Goal: Task Accomplishment & Management: Complete application form

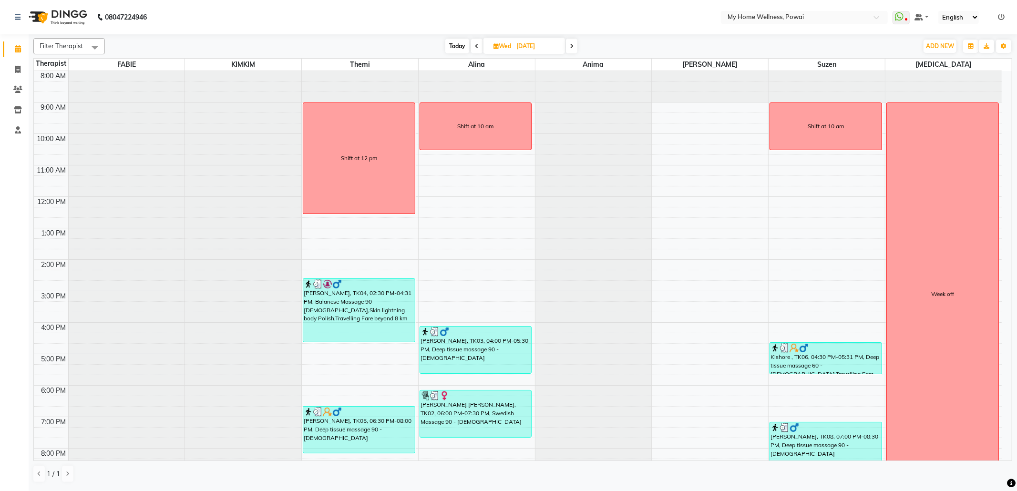
click at [455, 45] on span "Today" at bounding box center [457, 46] width 24 height 15
type input "[DATE]"
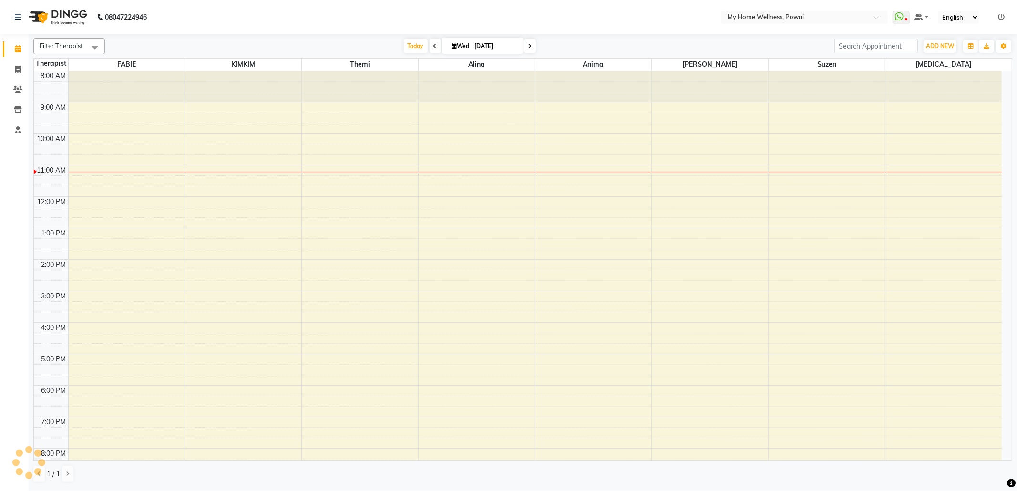
scroll to position [58, 0]
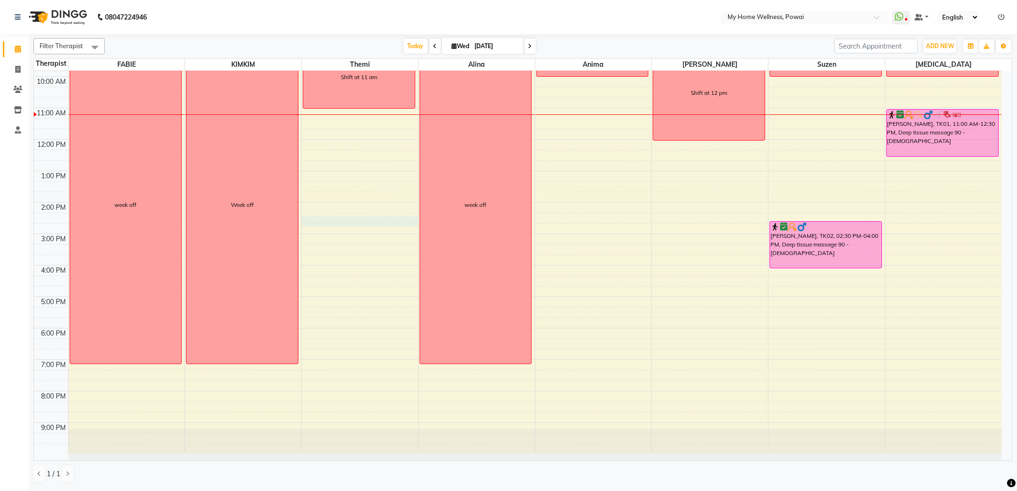
click at [355, 218] on div "8:00 AM 9:00 AM 10:00 AM 11:00 AM 12:00 PM 1:00 PM 2:00 PM 3:00 PM 4:00 PM 5:00…" at bounding box center [518, 234] width 968 height 440
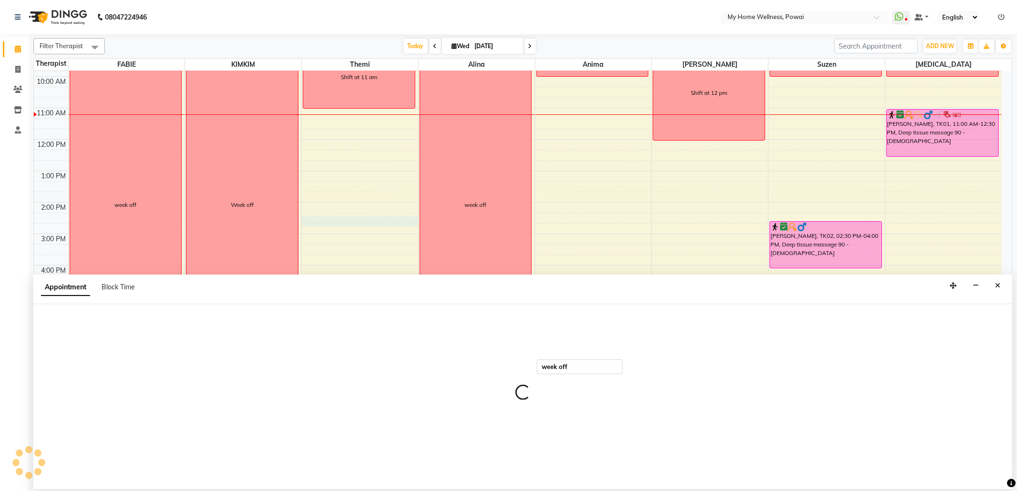
select select "65929"
select select "855"
select select "tentative"
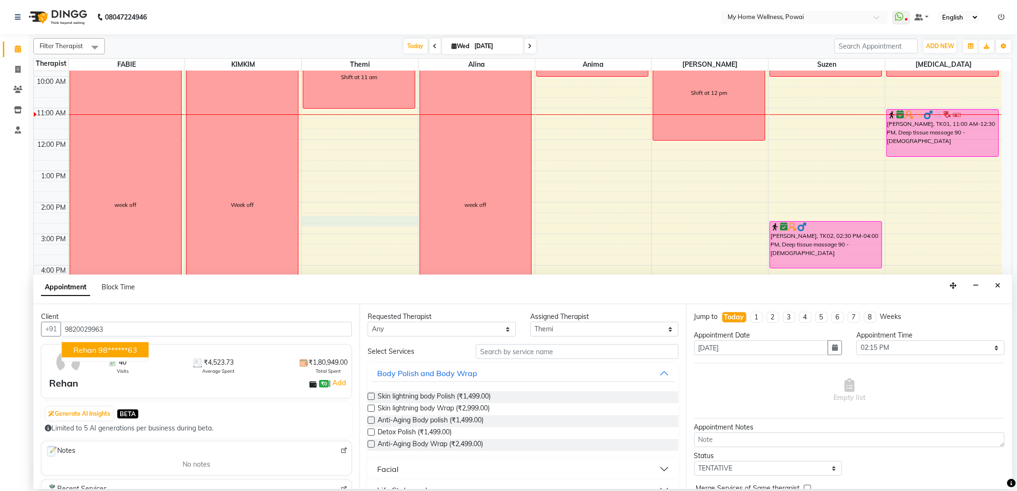
click at [94, 353] on span "Rehan" at bounding box center [84, 350] width 23 height 10
type input "98******63"
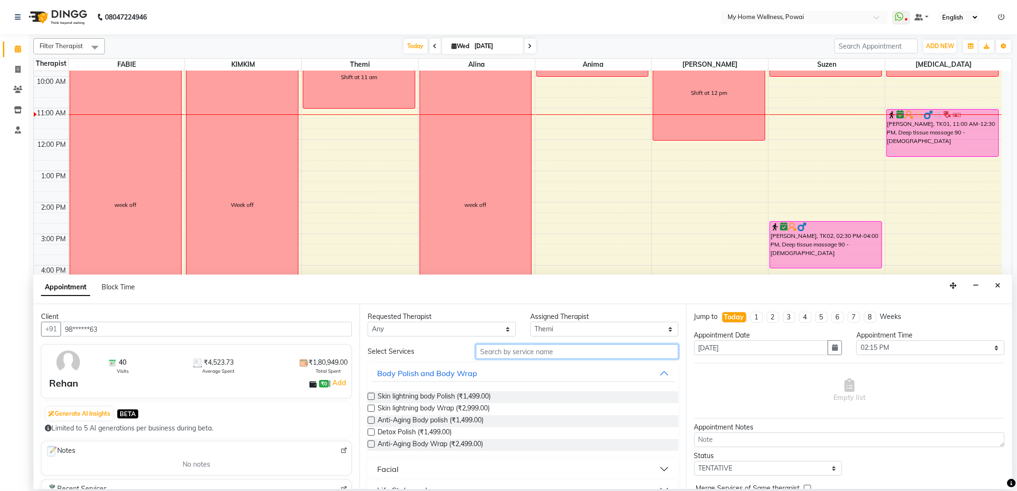
click at [527, 353] on input "text" at bounding box center [577, 351] width 202 height 15
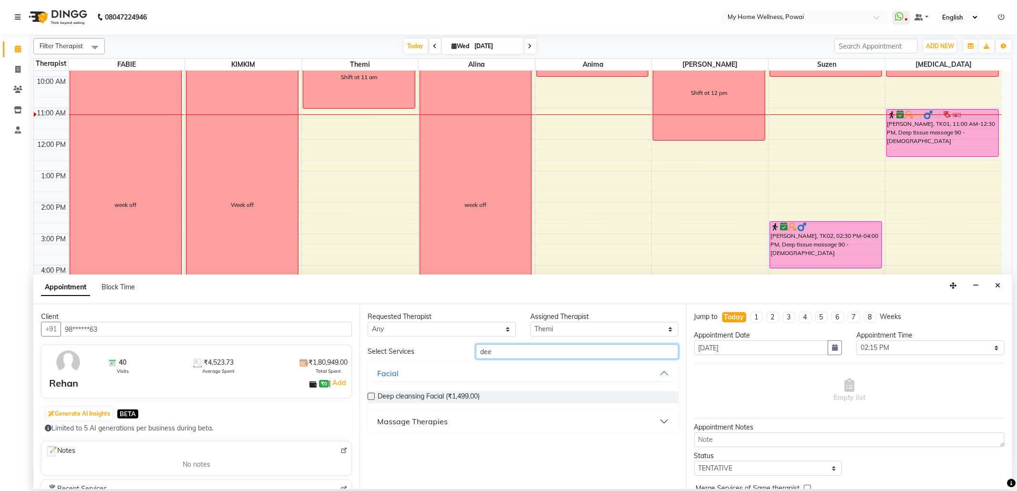
type input "dee"
click at [417, 421] on div "Massage Therapies" at bounding box center [412, 421] width 71 height 11
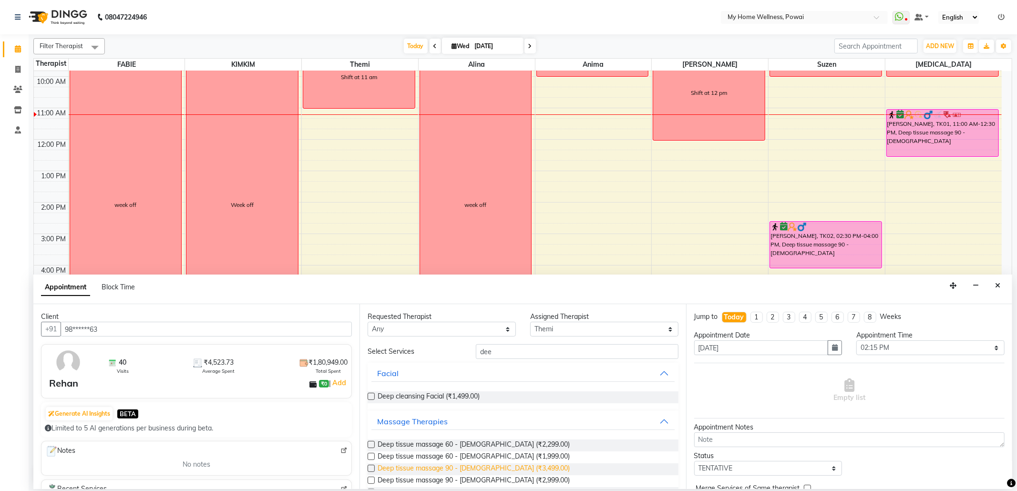
click at [479, 464] on span "Deep tissue massage 90 - [DEMOGRAPHIC_DATA] (₹3,499.00)" at bounding box center [474, 469] width 192 height 12
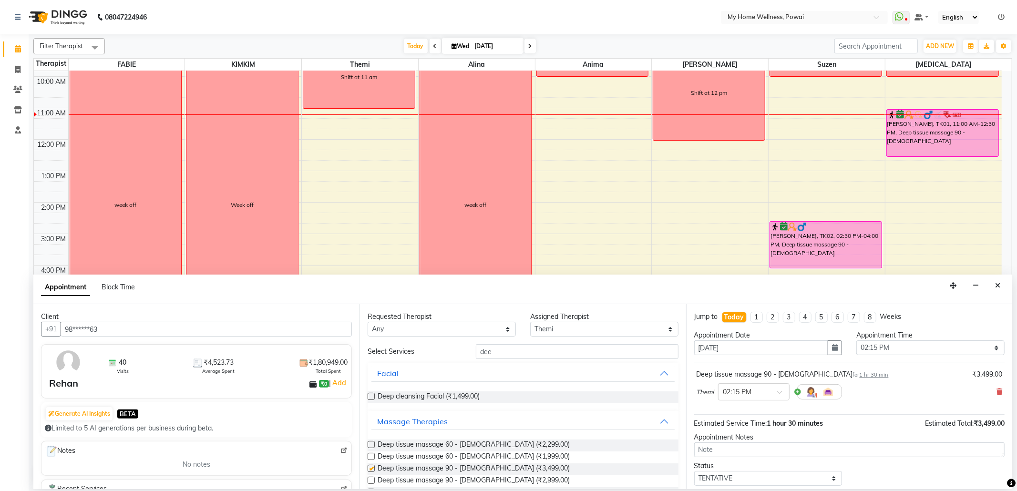
checkbox input "false"
click at [899, 346] on select "Select 09:00 AM 09:15 AM 09:30 AM 09:45 AM 10:00 AM 10:15 AM 10:30 AM 10:45 AM …" at bounding box center [930, 347] width 148 height 15
select select "885"
click at [856, 341] on select "Select 09:00 AM 09:15 AM 09:30 AM 09:45 AM 10:00 AM 10:15 AM 10:30 AM 10:45 AM …" at bounding box center [930, 347] width 148 height 15
click at [788, 475] on select "Select TENTATIVE CONFIRM CHECK-IN UPCOMING" at bounding box center [768, 478] width 148 height 15
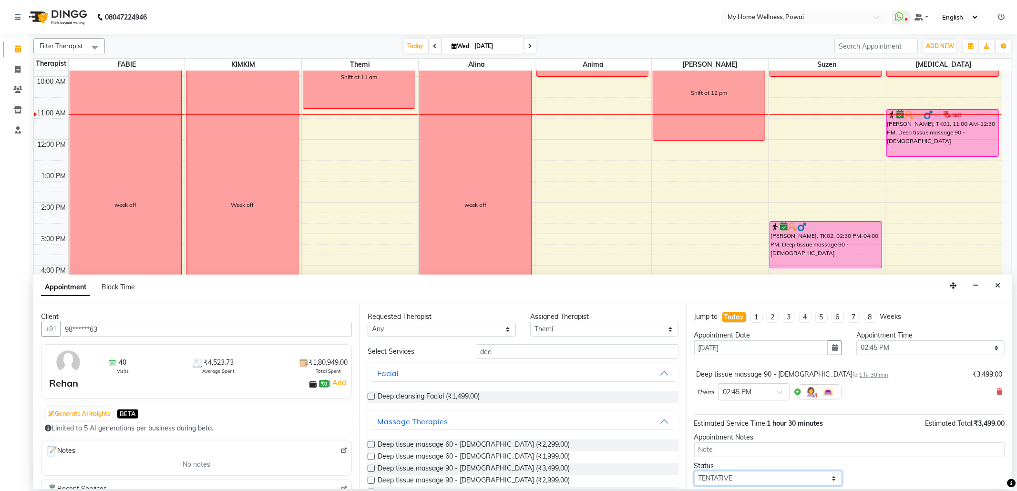
select select "confirm booking"
click at [694, 473] on select "Select TENTATIVE CONFIRM CHECK-IN UPCOMING" at bounding box center [768, 478] width 148 height 15
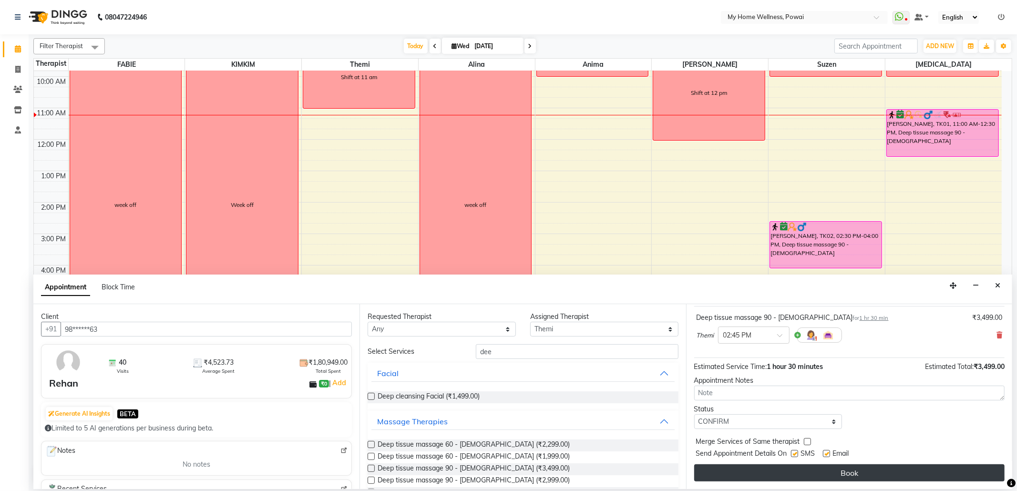
click at [764, 475] on button "Book" at bounding box center [849, 472] width 310 height 17
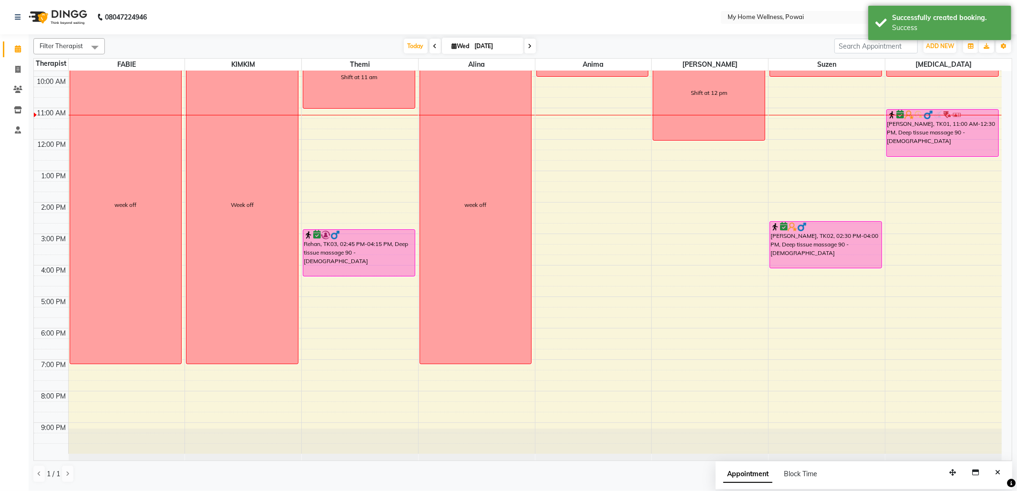
click at [241, 15] on nav "08047224946 Select Location × My Home Wellness, Powai WhatsApp Status ✕ Status:…" at bounding box center [508, 17] width 1017 height 34
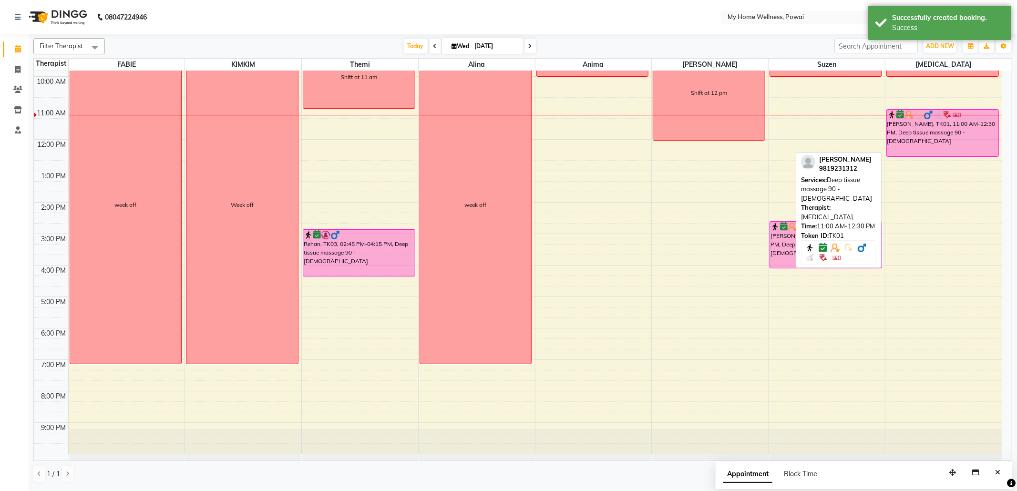
click at [947, 132] on div "[PERSON_NAME], TK01, 11:00 AM-12:30 PM, Deep tissue massage 90 - [DEMOGRAPHIC_D…" at bounding box center [943, 133] width 112 height 47
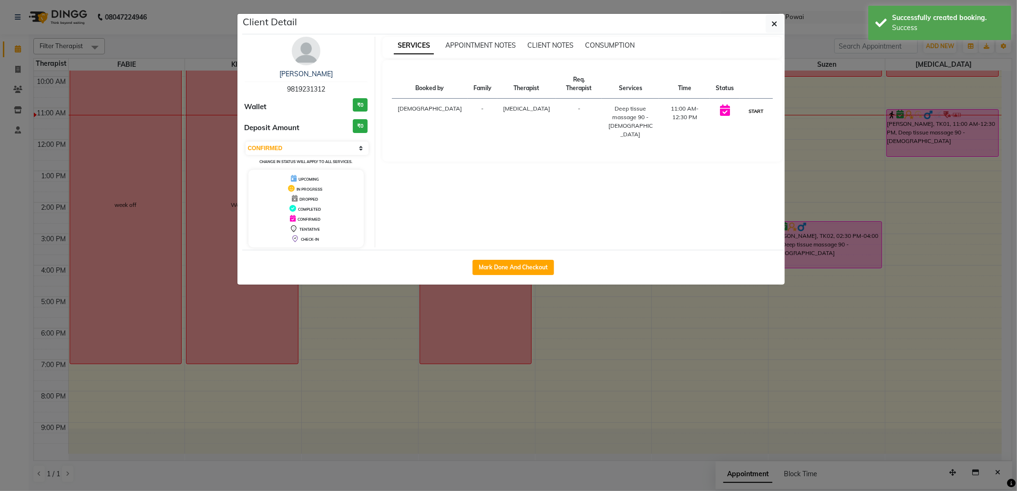
click at [747, 105] on button "START" at bounding box center [756, 111] width 20 height 12
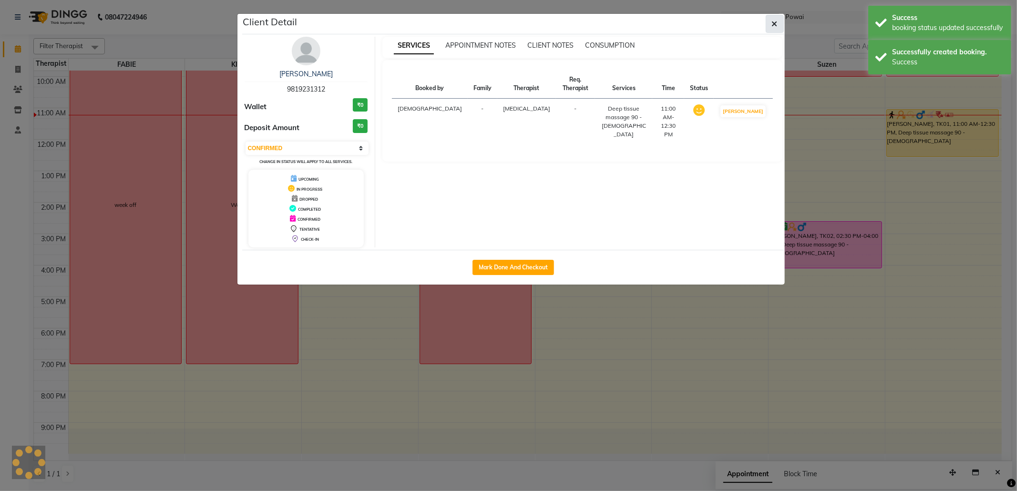
select select "1"
click at [772, 25] on icon "button" at bounding box center [775, 24] width 6 height 8
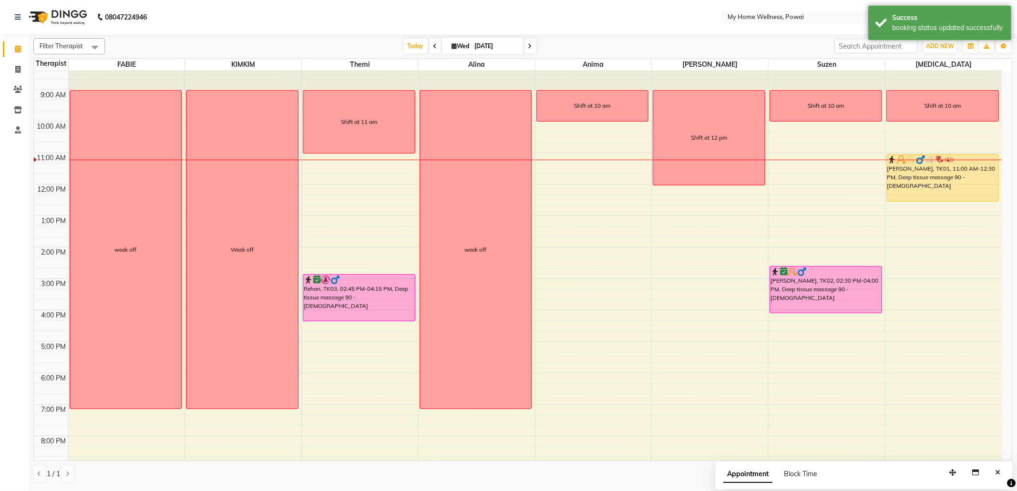
scroll to position [0, 0]
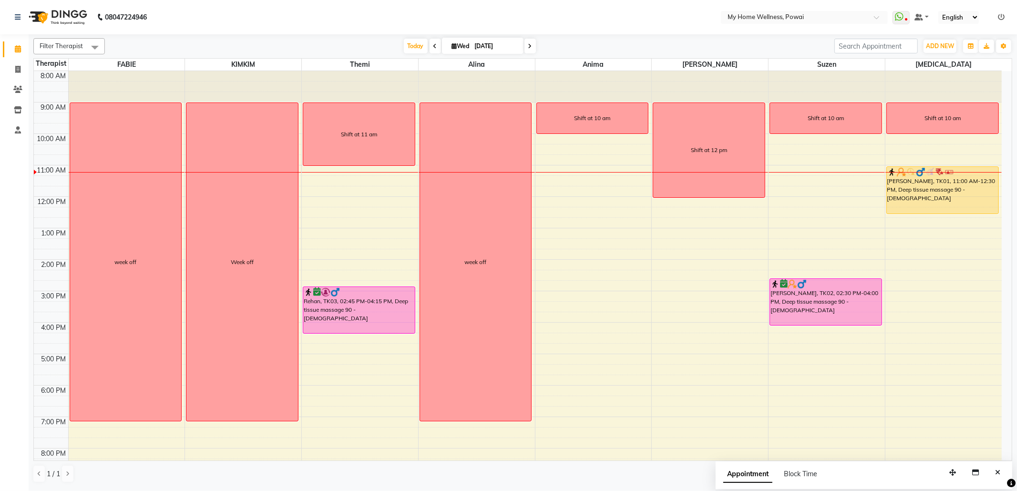
click at [352, 36] on div "Filter Therapist Select All FABIE KIMKIM Themi [PERSON_NAME] Anima [PERSON_NAME…" at bounding box center [522, 260] width 979 height 452
click at [558, 281] on div "8:00 AM 9:00 AM 10:00 AM 11:00 AM 12:00 PM 1:00 PM 2:00 PM 3:00 PM 4:00 PM 5:00…" at bounding box center [518, 291] width 968 height 440
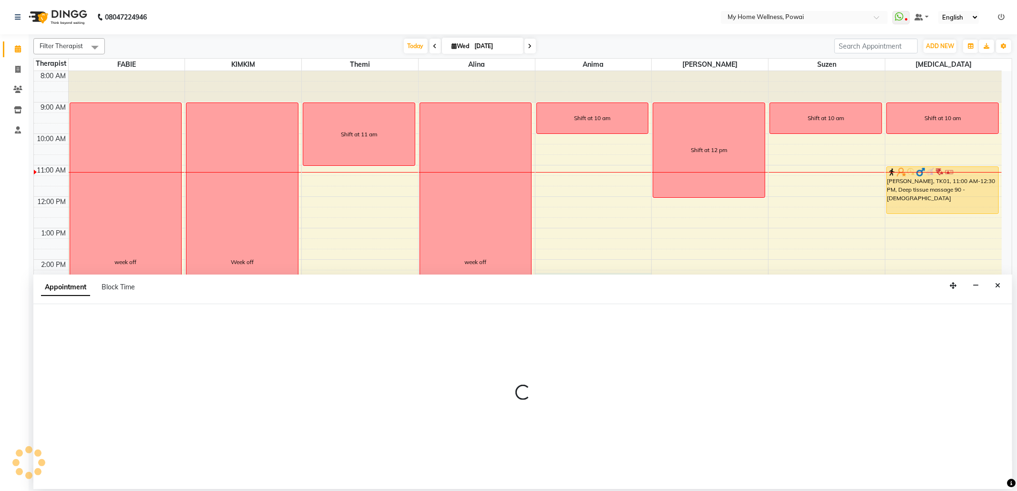
select select "89436"
select select "855"
select select "tentative"
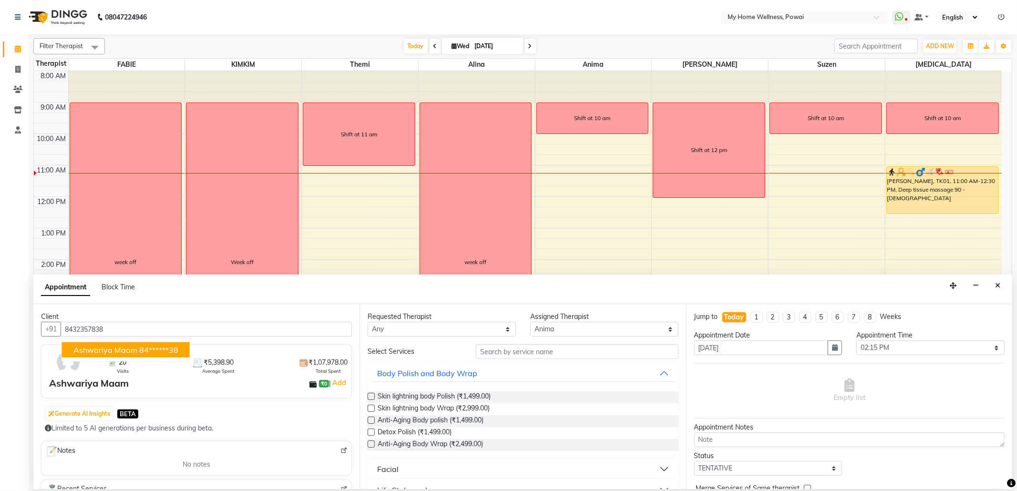
drag, startPoint x: 152, startPoint y: 347, endPoint x: 290, endPoint y: 319, distance: 141.1
click at [152, 345] on ngb-highlight "84******38" at bounding box center [158, 350] width 39 height 10
type input "84******38"
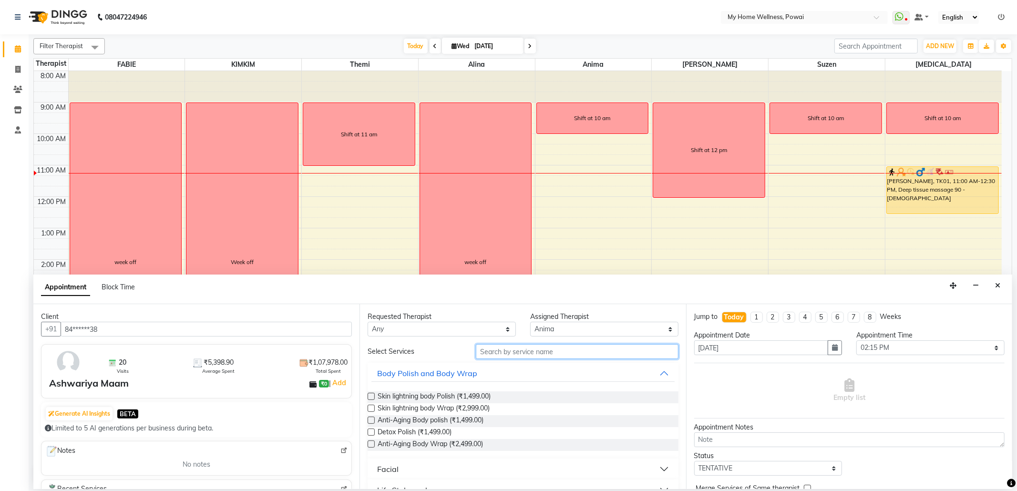
click at [521, 357] on input "text" at bounding box center [577, 351] width 202 height 15
click at [516, 361] on div "Select Services Body Polish and Body Wrap Skin lightning body Polish (₹1,499.00…" at bounding box center [523, 453] width 310 height 219
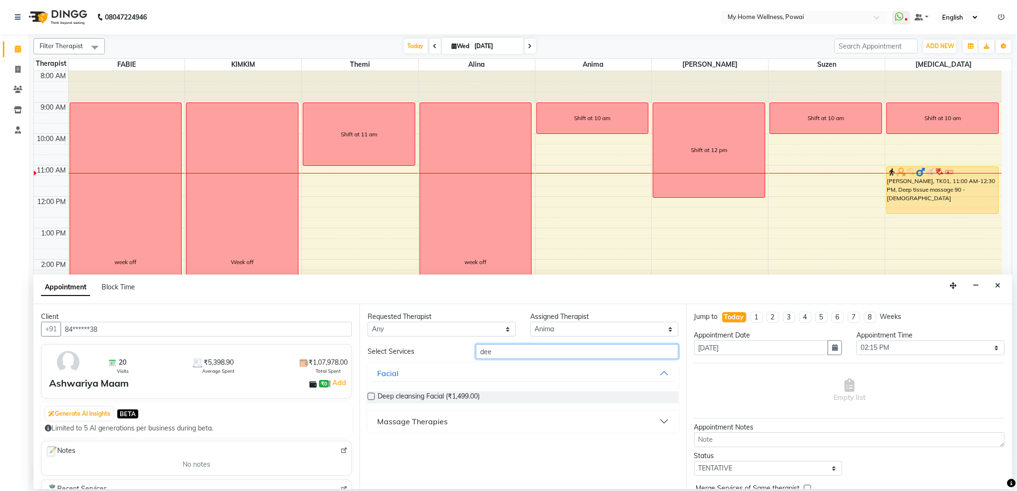
type input "dee"
click at [435, 423] on div "Massage Therapies" at bounding box center [412, 421] width 71 height 11
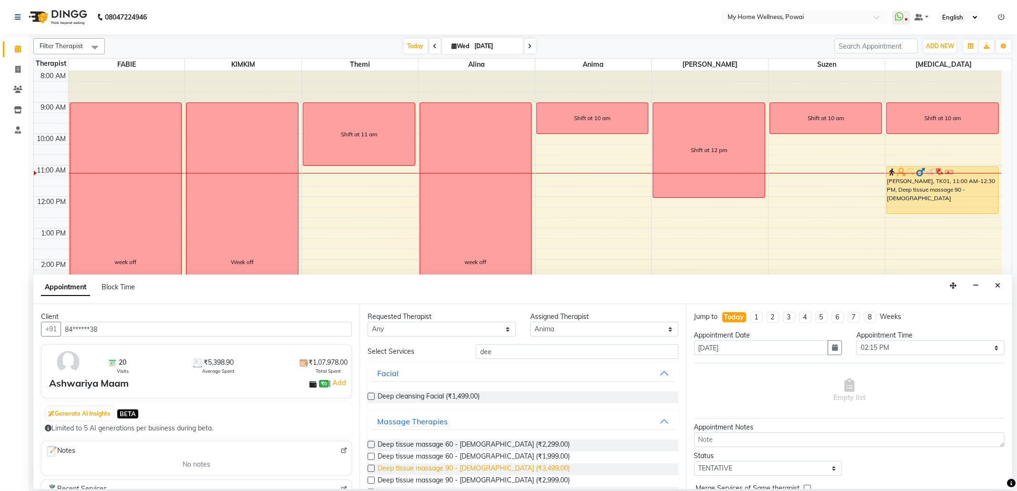
click at [474, 470] on span "Deep tissue massage 90 - [DEMOGRAPHIC_DATA] (₹3,499.00)" at bounding box center [474, 469] width 192 height 12
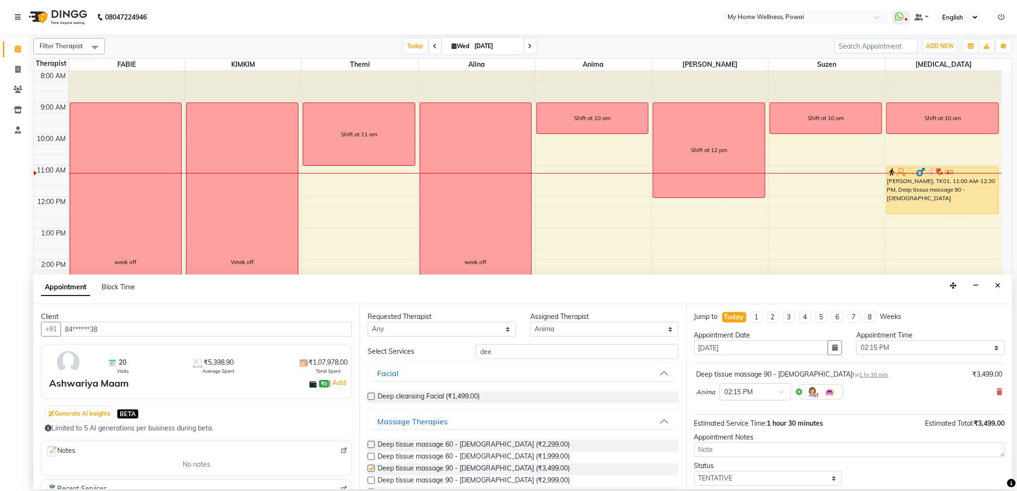
checkbox input "false"
click at [915, 346] on select "Select 09:00 AM 09:15 AM 09:30 AM 09:45 AM 10:00 AM 10:15 AM 10:30 AM 10:45 AM …" at bounding box center [930, 347] width 148 height 15
select select "870"
click at [856, 341] on select "Select 09:00 AM 09:15 AM 09:30 AM 09:45 AM 10:00 AM 10:15 AM 10:30 AM 10:45 AM …" at bounding box center [930, 347] width 148 height 15
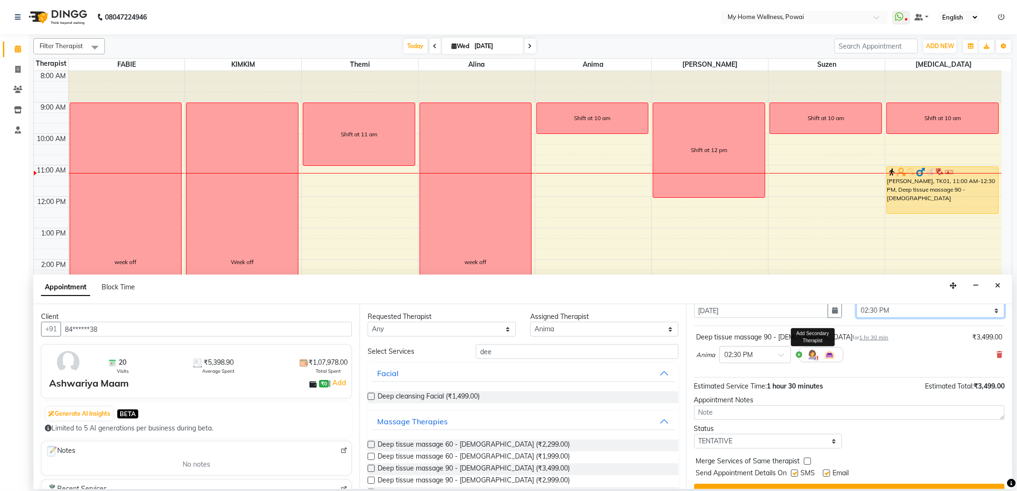
scroll to position [58, 0]
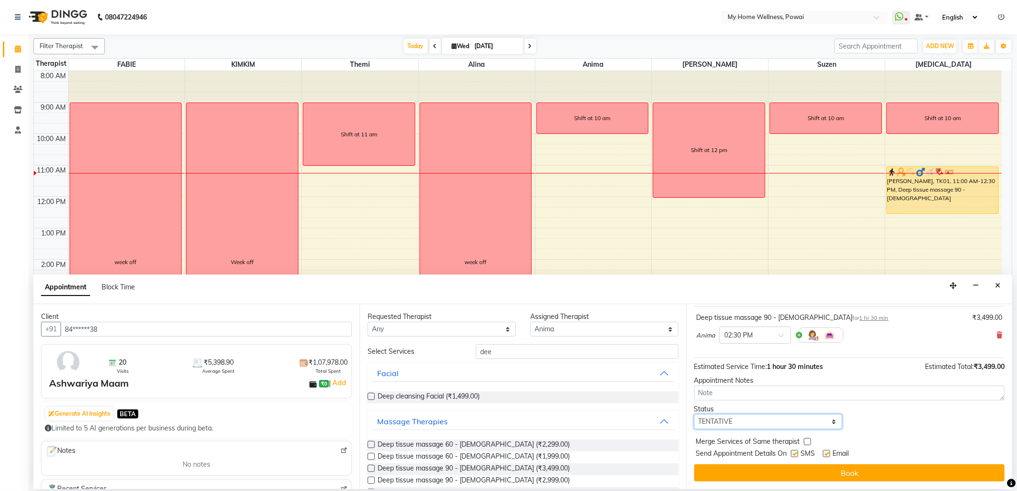
click at [761, 422] on select "Select TENTATIVE CONFIRM CHECK-IN UPCOMING" at bounding box center [768, 421] width 148 height 15
select select "confirm booking"
click at [694, 415] on select "Select TENTATIVE CONFIRM CHECK-IN UPCOMING" at bounding box center [768, 421] width 148 height 15
click at [996, 334] on icon at bounding box center [999, 335] width 6 height 7
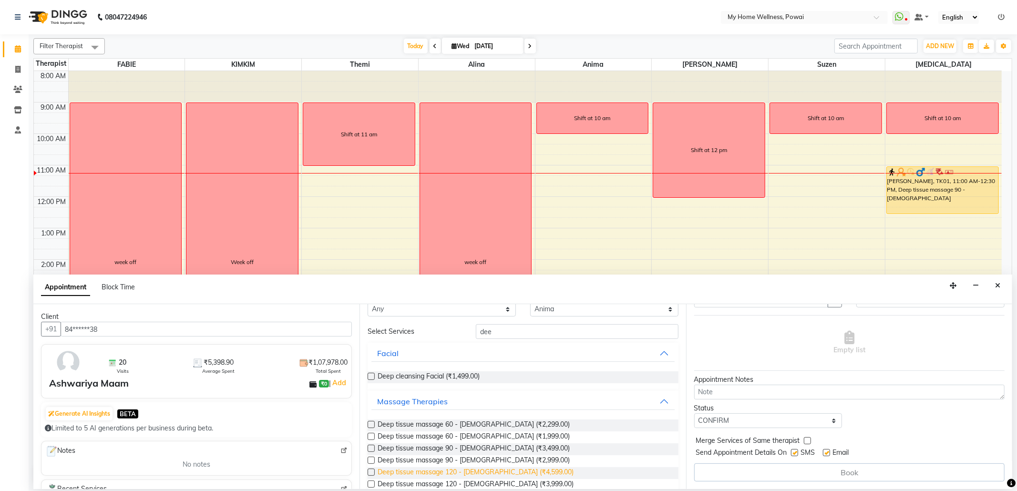
scroll to position [37, 0]
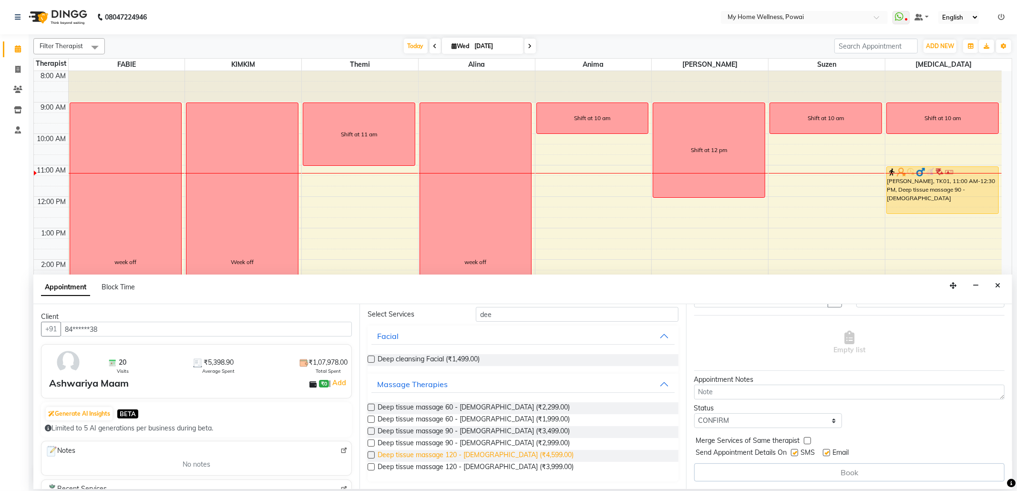
click at [497, 451] on span "Deep tissue massage 120 - [DEMOGRAPHIC_DATA] (₹4,599.00)" at bounding box center [476, 456] width 196 height 12
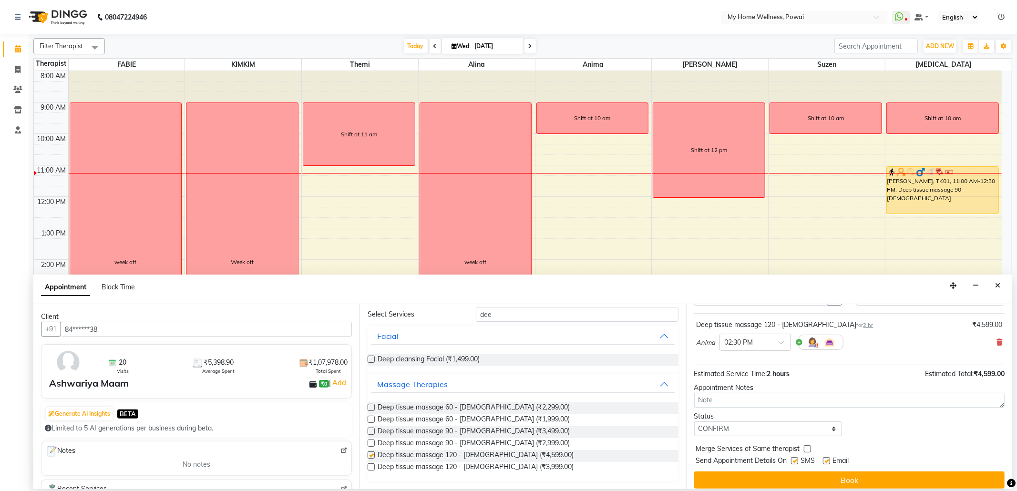
scroll to position [58, 0]
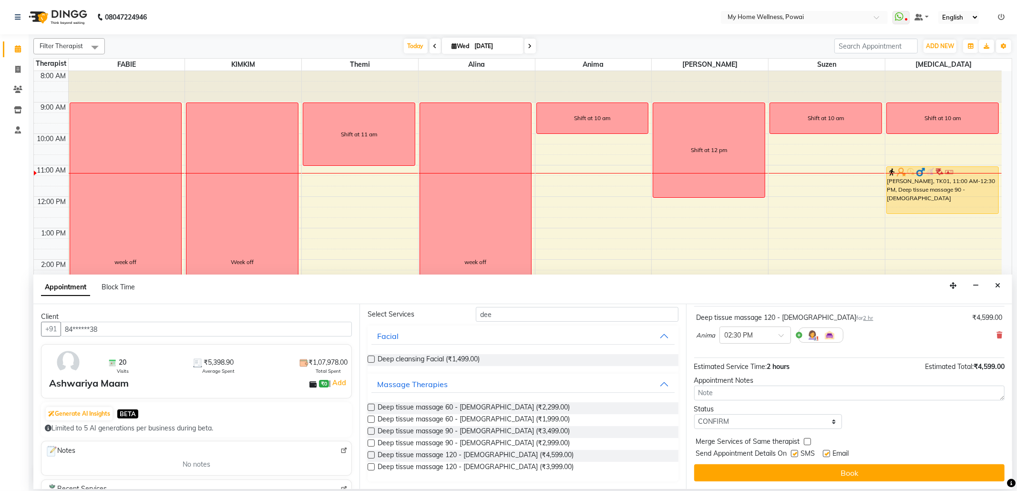
checkbox input "false"
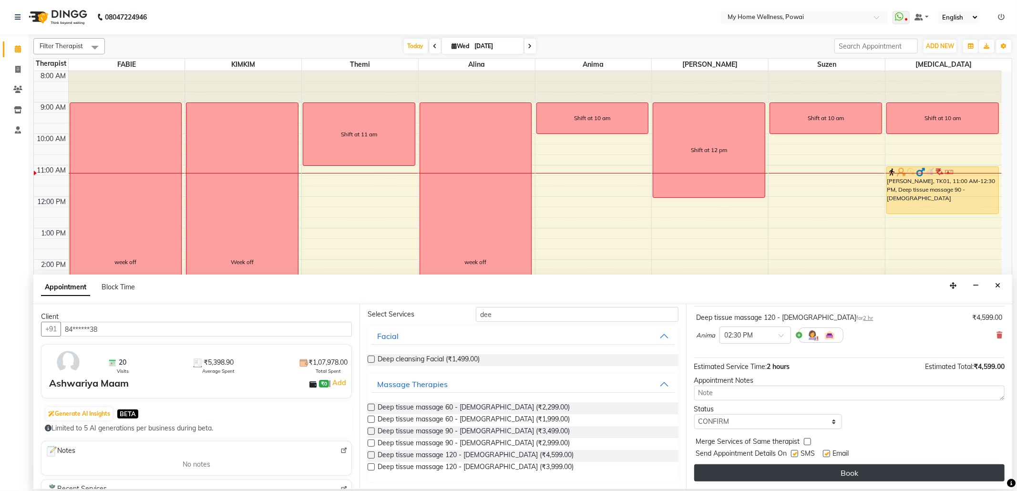
click at [814, 479] on button "Book" at bounding box center [849, 472] width 310 height 17
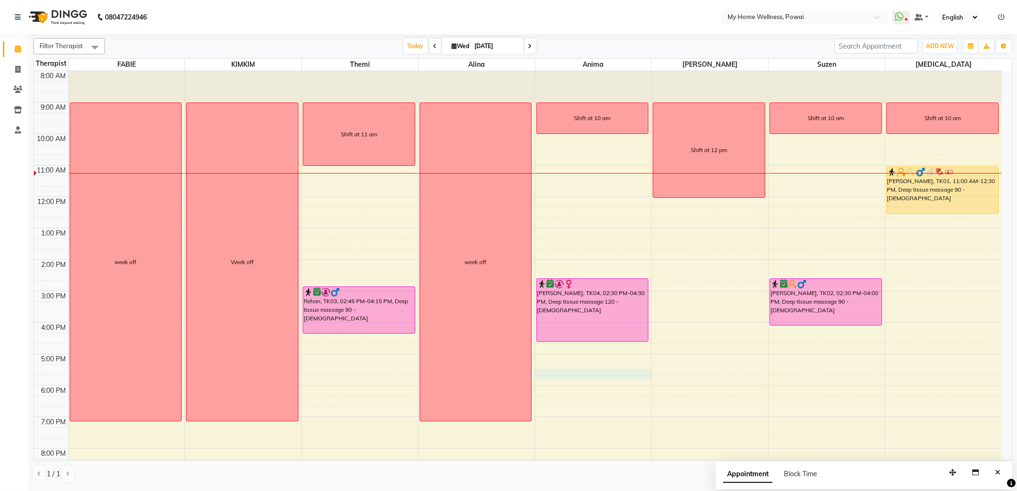
click at [581, 370] on div "8:00 AM 9:00 AM 10:00 AM 11:00 AM 12:00 PM 1:00 PM 2:00 PM 3:00 PM 4:00 PM 5:00…" at bounding box center [518, 291] width 968 height 440
select select "89436"
select select "1035"
select select "tentative"
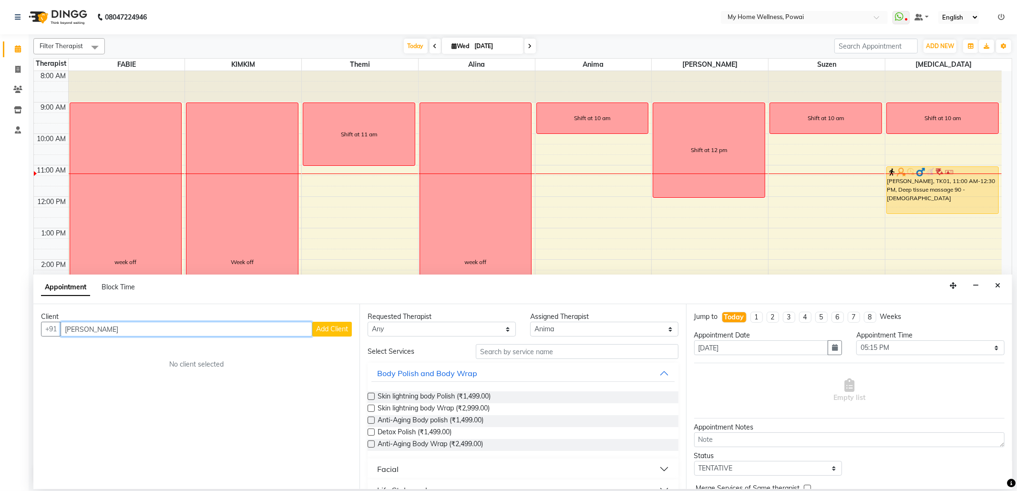
type input "[PERSON_NAME]"
drag, startPoint x: 176, startPoint y: 335, endPoint x: 0, endPoint y: 274, distance: 186.2
click at [0, 274] on app-home "08047224946 Select Location × My Home Wellness, Powai WhatsApp Status ✕ Status:…" at bounding box center [508, 244] width 1017 height 489
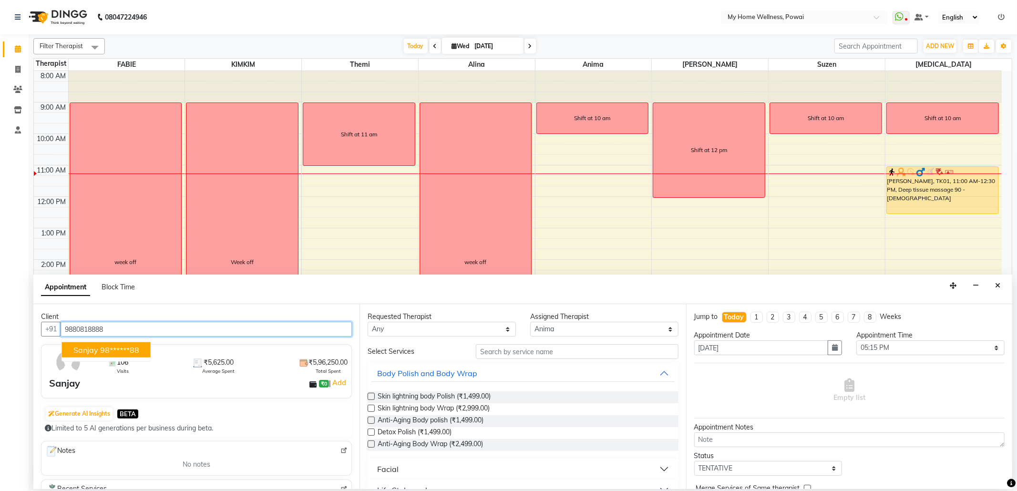
click at [103, 348] on ngb-highlight "98******88" at bounding box center [119, 350] width 39 height 10
type input "98******88"
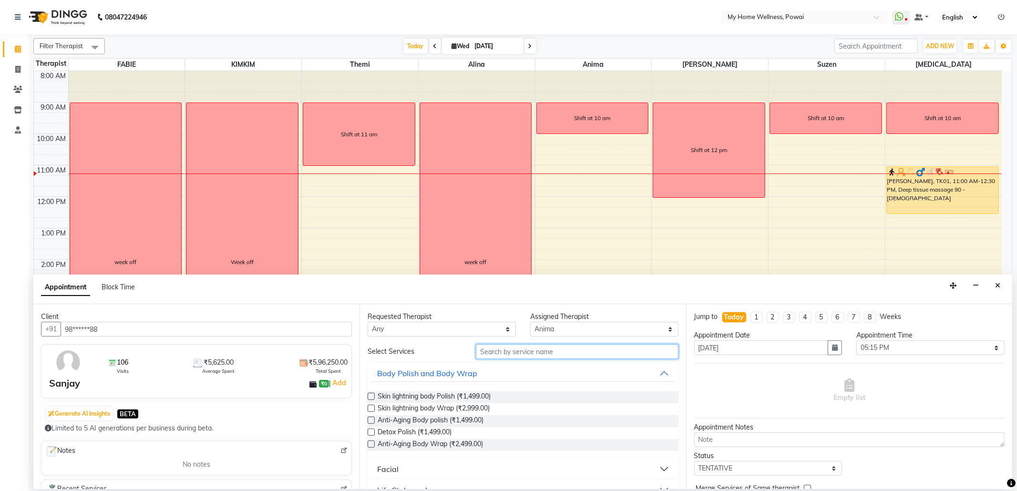
click at [516, 354] on input "text" at bounding box center [577, 351] width 202 height 15
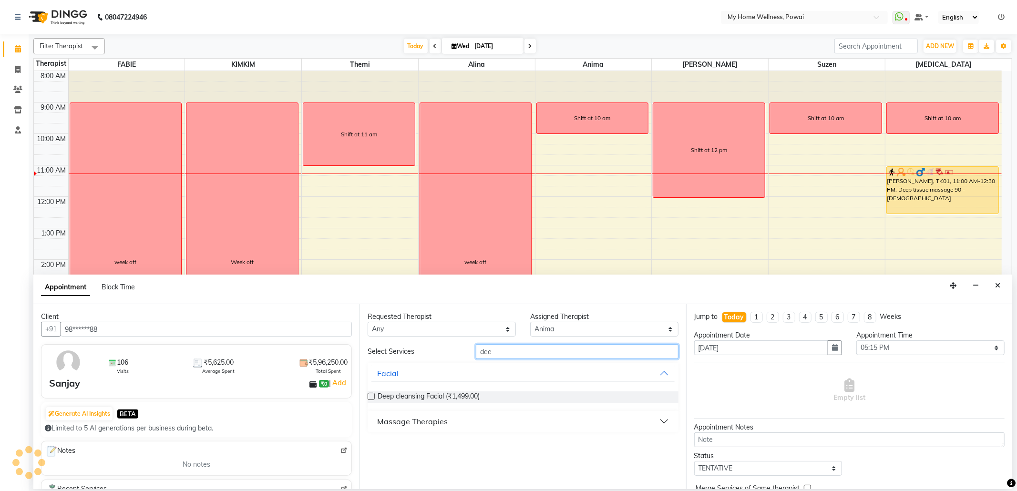
type input "dee"
click at [410, 425] on div "Massage Therapies" at bounding box center [412, 421] width 71 height 11
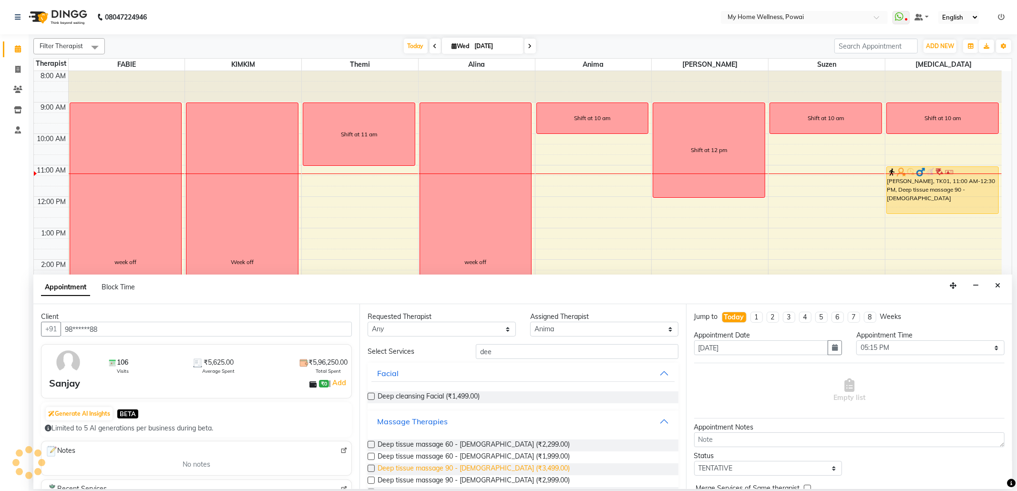
scroll to position [37, 0]
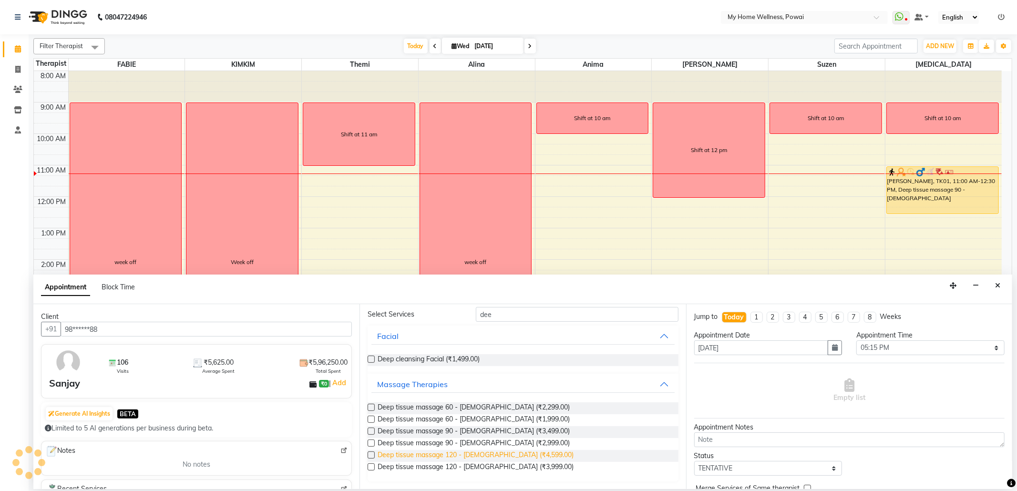
click at [442, 457] on span "Deep tissue massage 120 - [DEMOGRAPHIC_DATA] (₹4,599.00)" at bounding box center [476, 456] width 196 height 12
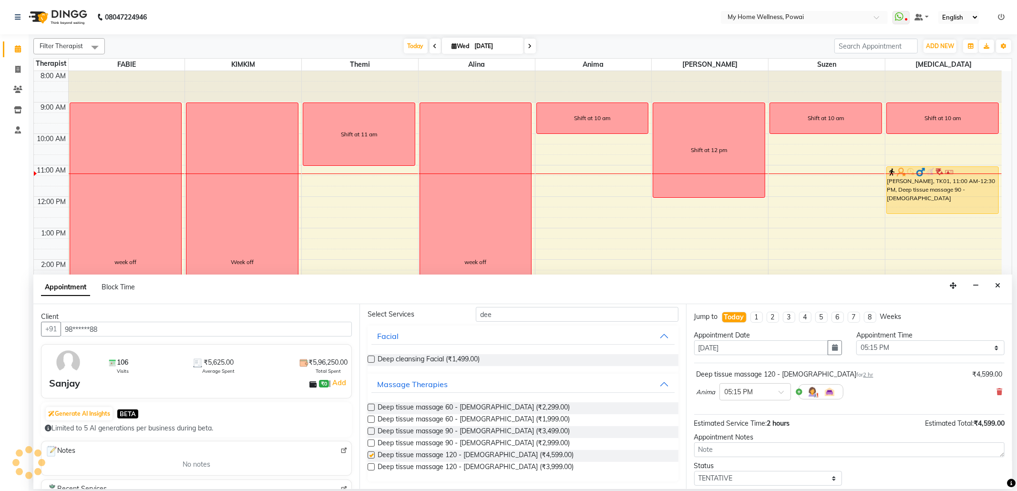
checkbox input "false"
click at [915, 346] on select "Select 09:00 AM 09:15 AM 09:30 AM 09:45 AM 10:00 AM 10:15 AM 10:30 AM 10:45 AM …" at bounding box center [930, 347] width 148 height 15
select select "1020"
click at [856, 341] on select "Select 09:00 AM 09:15 AM 09:30 AM 09:45 AM 10:00 AM 10:15 AM 10:30 AM 10:45 AM …" at bounding box center [930, 347] width 148 height 15
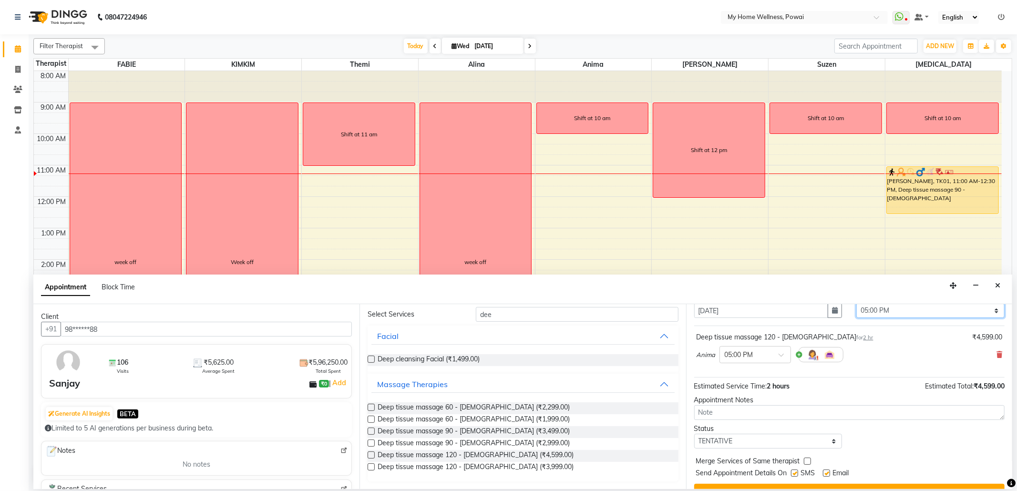
scroll to position [58, 0]
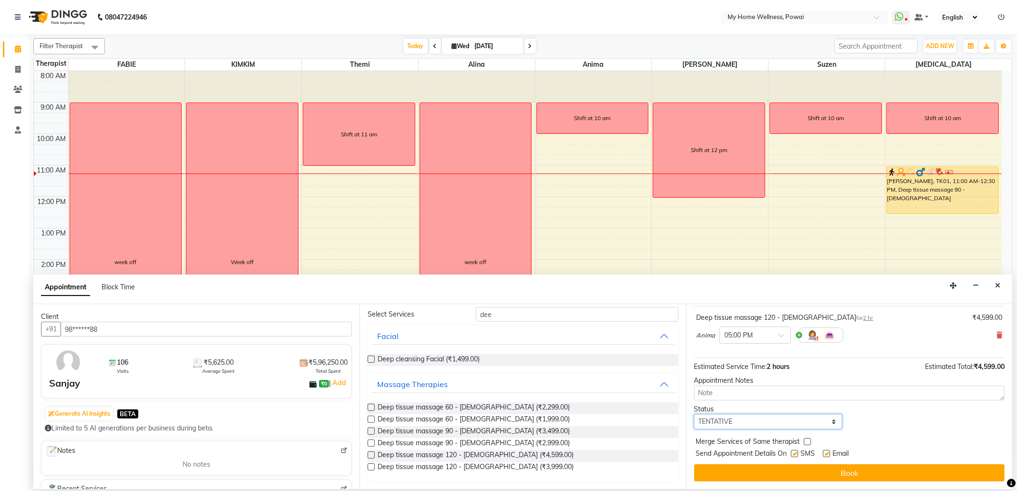
click at [747, 424] on select "Select TENTATIVE CONFIRM CHECK-IN UPCOMING" at bounding box center [768, 421] width 148 height 15
select select "confirm booking"
click at [694, 415] on select "Select TENTATIVE CONFIRM CHECK-IN UPCOMING" at bounding box center [768, 421] width 148 height 15
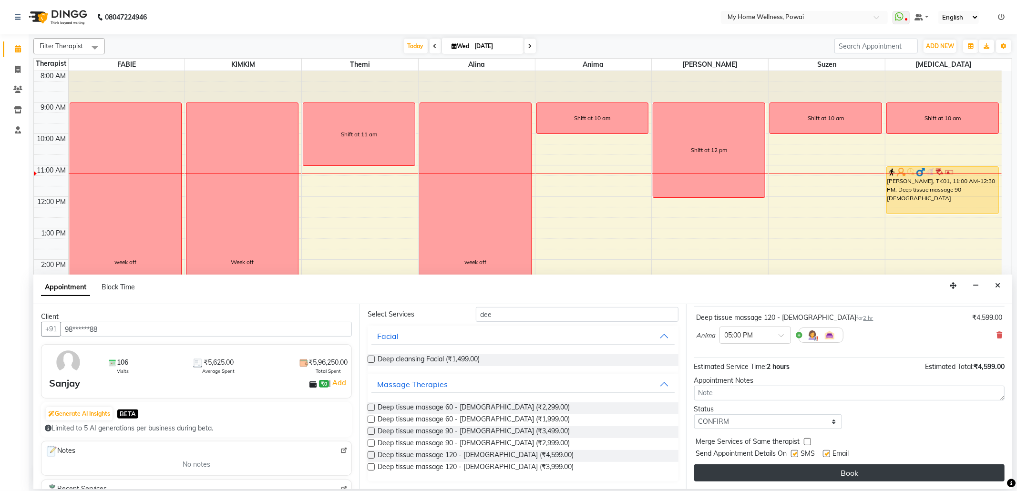
click at [767, 475] on button "Book" at bounding box center [849, 472] width 310 height 17
